Goal: Transaction & Acquisition: Purchase product/service

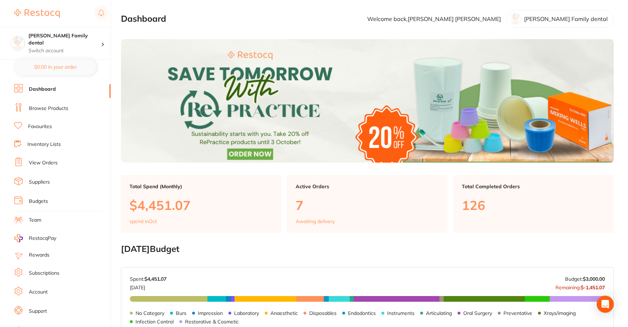
click at [48, 106] on link "Browse Products" at bounding box center [48, 108] width 39 height 7
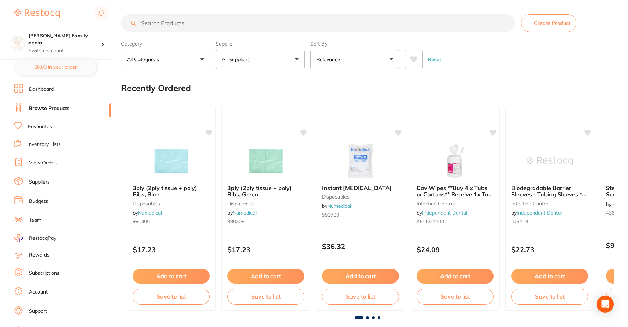
click at [173, 23] on input "search" at bounding box center [318, 23] width 394 height 18
type input "floss"
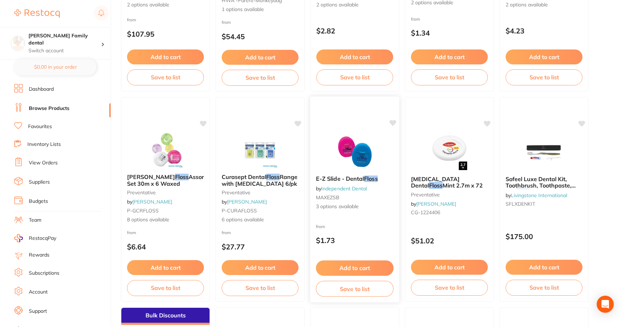
scroll to position [71, 0]
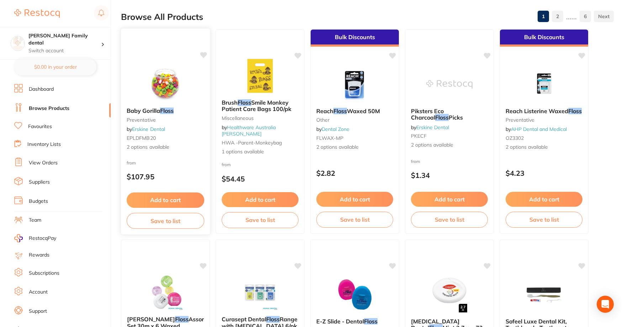
click at [142, 89] on img at bounding box center [165, 84] width 47 height 36
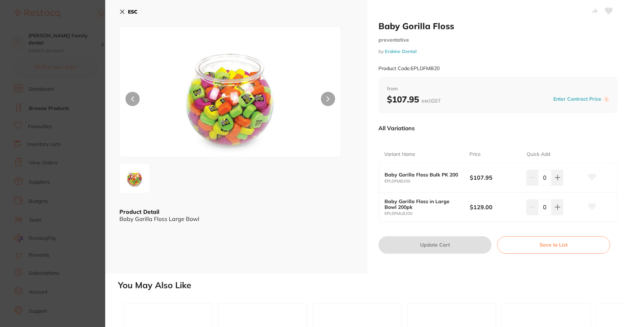
click at [122, 11] on icon at bounding box center [123, 12] width 4 height 4
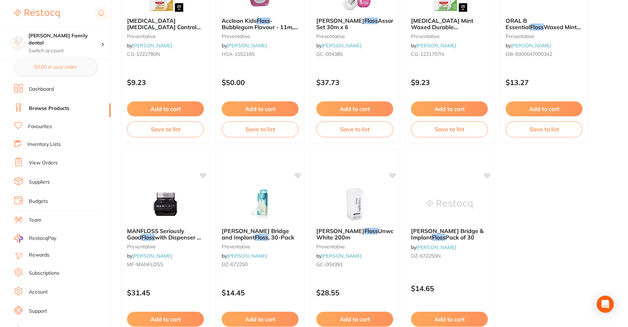
scroll to position [1938, 0]
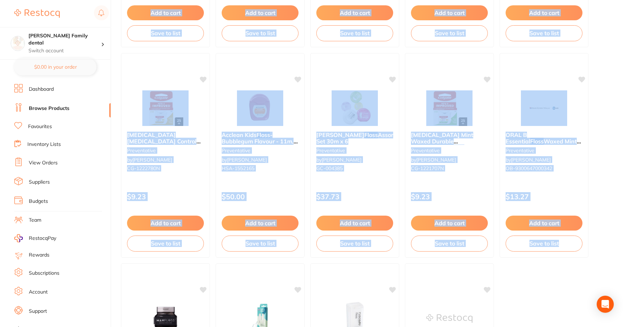
drag, startPoint x: 627, startPoint y: 264, endPoint x: 631, endPoint y: 25, distance: 239.3
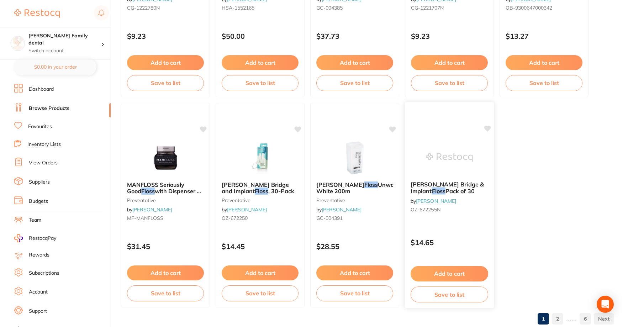
scroll to position [2116, 0]
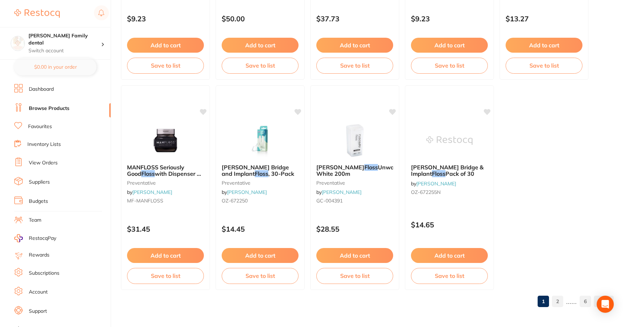
click at [556, 300] on link "2" at bounding box center [556, 301] width 11 height 14
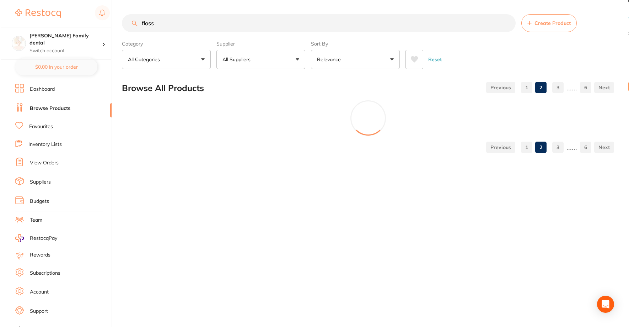
scroll to position [0, 0]
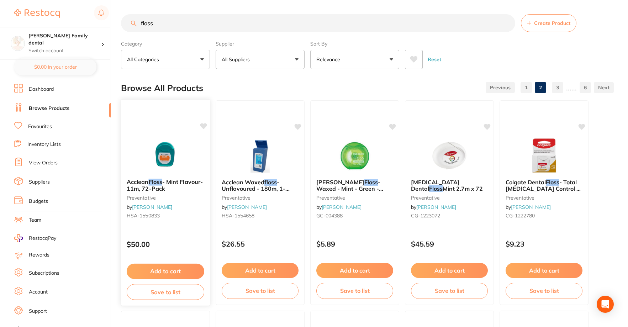
click at [150, 136] on div "Acclean Floss - Mint Flavour- 11m, 72-Pack preventative by [PERSON_NAME] HSA-15…" at bounding box center [166, 202] width 90 height 207
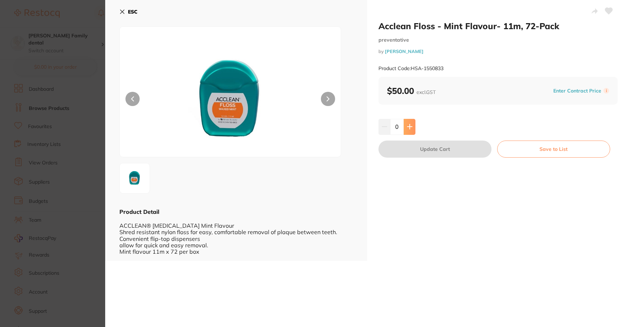
click at [411, 119] on button at bounding box center [410, 127] width 12 height 16
click at [405, 126] on button at bounding box center [410, 127] width 12 height 16
type input "2"
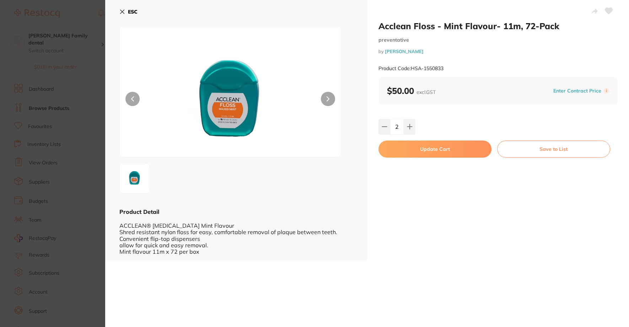
click at [444, 150] on button "Update Cart" at bounding box center [435, 148] width 113 height 17
checkbox input "false"
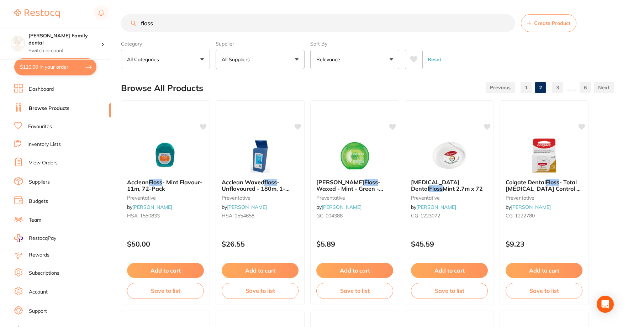
drag, startPoint x: 199, startPoint y: 27, endPoint x: 92, endPoint y: 16, distance: 107.9
click at [92, 16] on div "$110.00 [PERSON_NAME] Family dental Switch account [PERSON_NAME] Family dental …" at bounding box center [314, 163] width 628 height 327
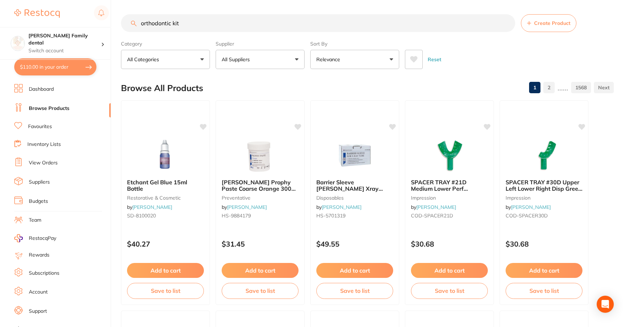
type input "orthodontic kit"
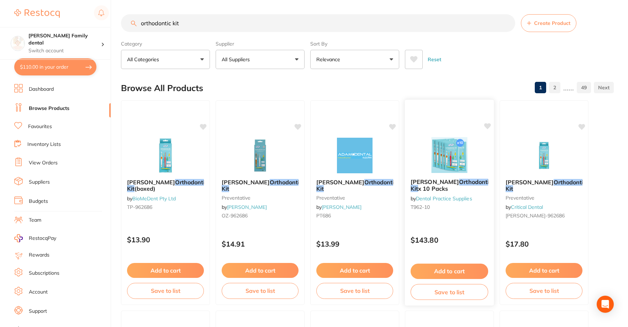
click at [451, 157] on img at bounding box center [449, 155] width 47 height 36
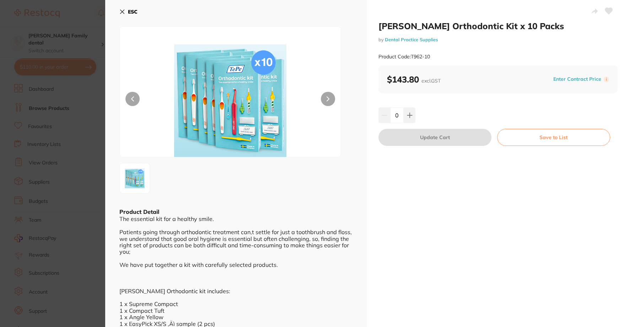
click at [124, 9] on icon at bounding box center [122, 12] width 6 height 6
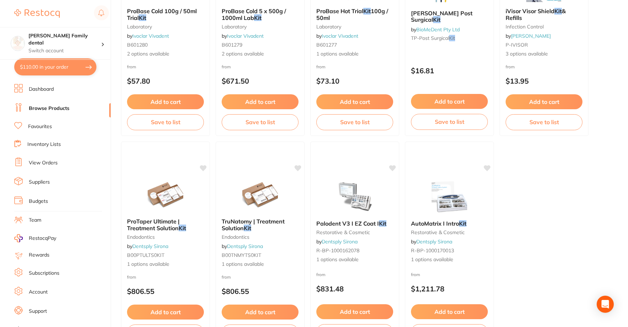
scroll to position [2116, 0]
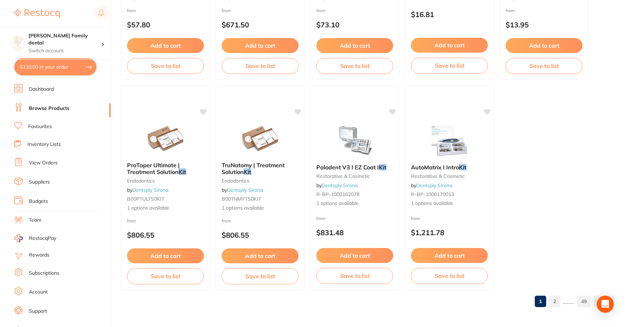
click at [555, 299] on link "2" at bounding box center [554, 301] width 11 height 14
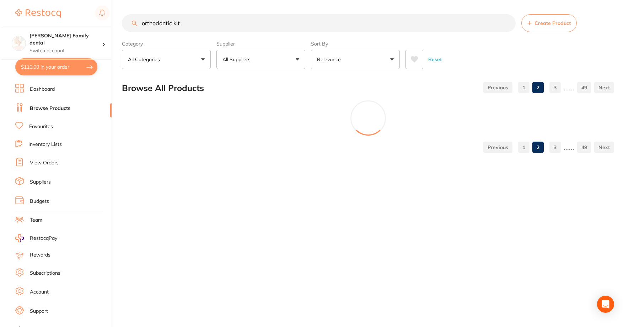
scroll to position [0, 0]
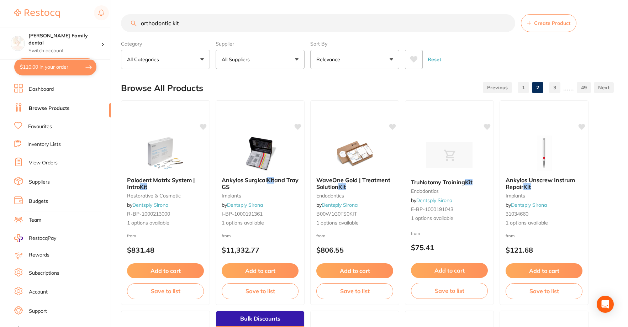
click at [54, 61] on button "$110.00 in your order" at bounding box center [55, 66] width 82 height 17
checkbox input "true"
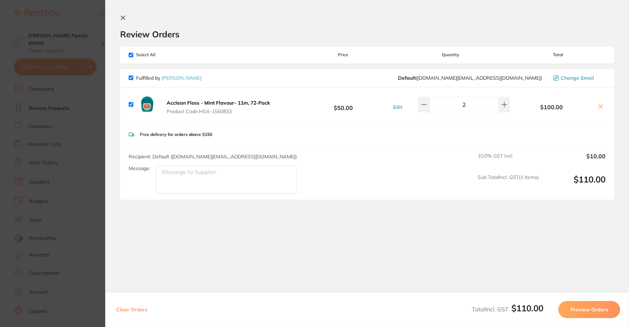
click at [119, 16] on section "Review Orders Your orders are being processed and we will notify you once we ha…" at bounding box center [367, 156] width 524 height 313
click at [124, 18] on icon at bounding box center [123, 18] width 6 height 6
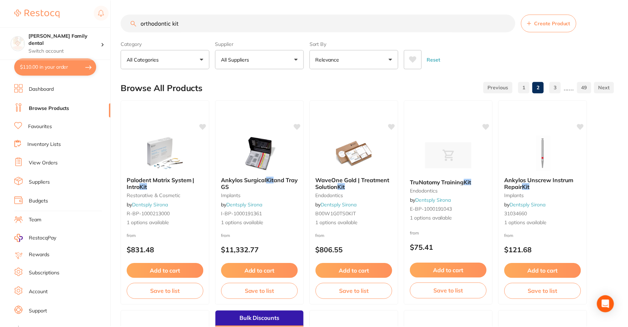
scroll to position [2116, 0]
